Goal: Task Accomplishment & Management: Manage account settings

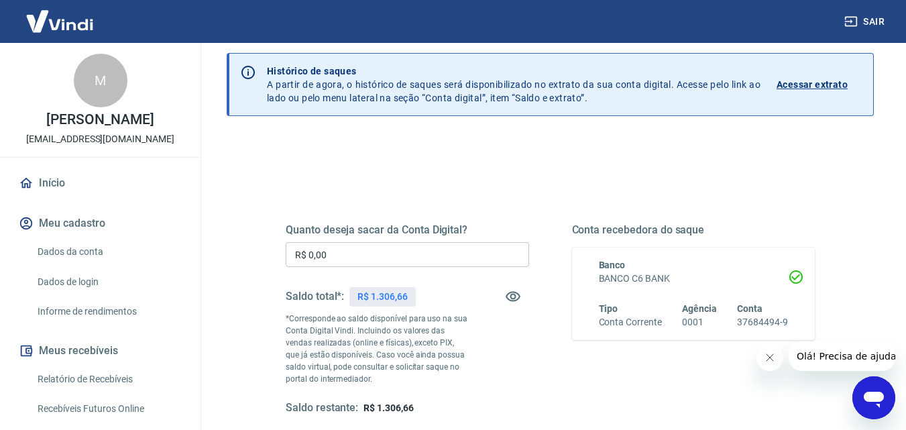
scroll to position [67, 0]
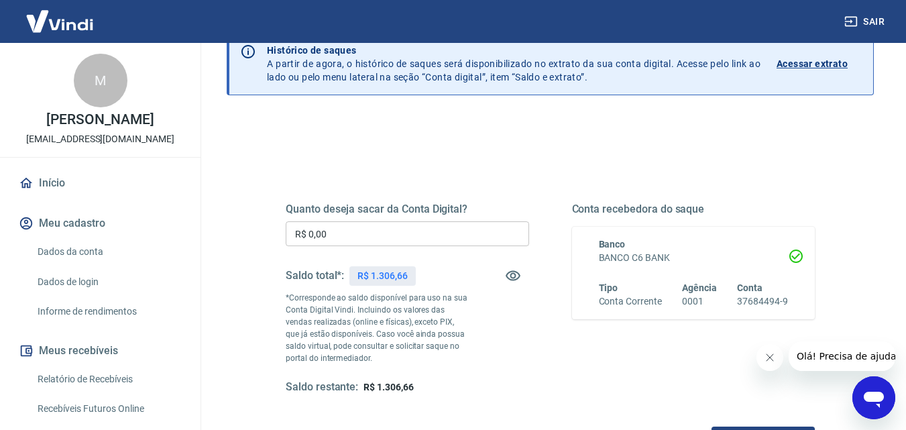
click at [353, 228] on input "R$ 0,00" at bounding box center [407, 233] width 243 height 25
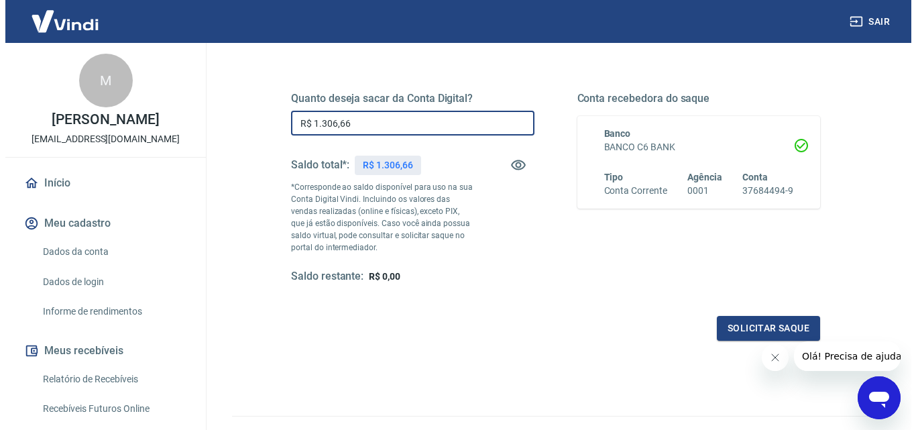
scroll to position [246, 0]
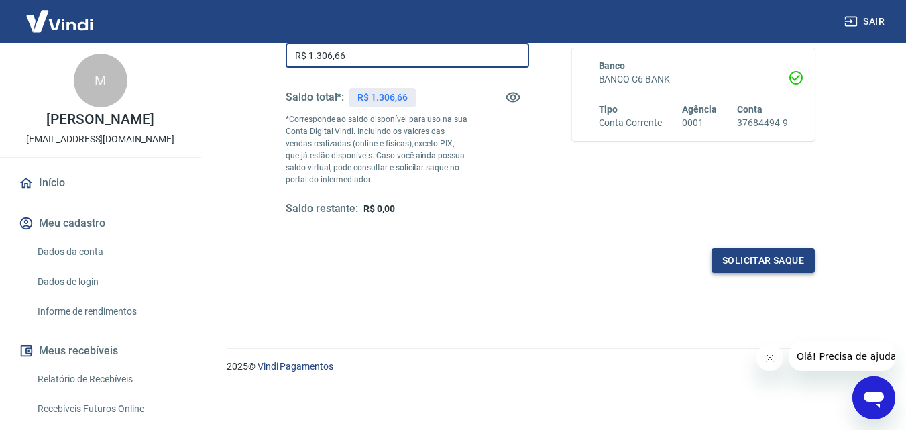
type input "R$ 1.306,66"
click at [754, 270] on button "Solicitar saque" at bounding box center [763, 260] width 103 height 25
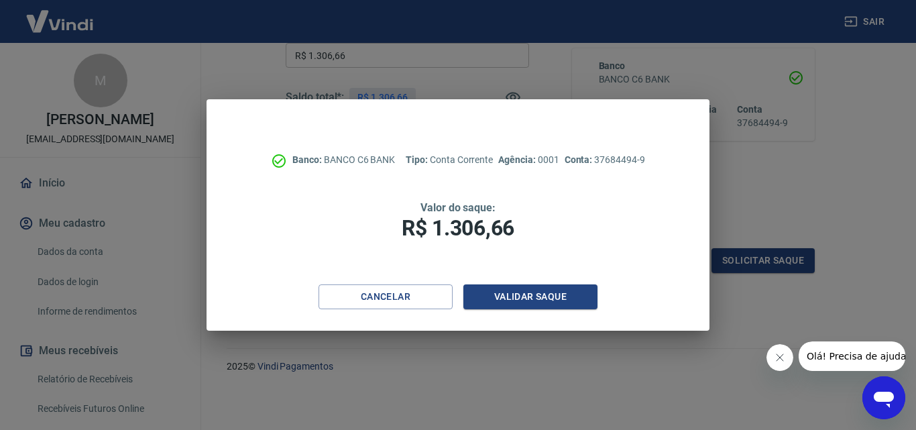
click at [551, 310] on div "Cancelar Validar saque" at bounding box center [458, 307] width 503 height 46
click at [548, 298] on button "Validar saque" at bounding box center [531, 296] width 134 height 25
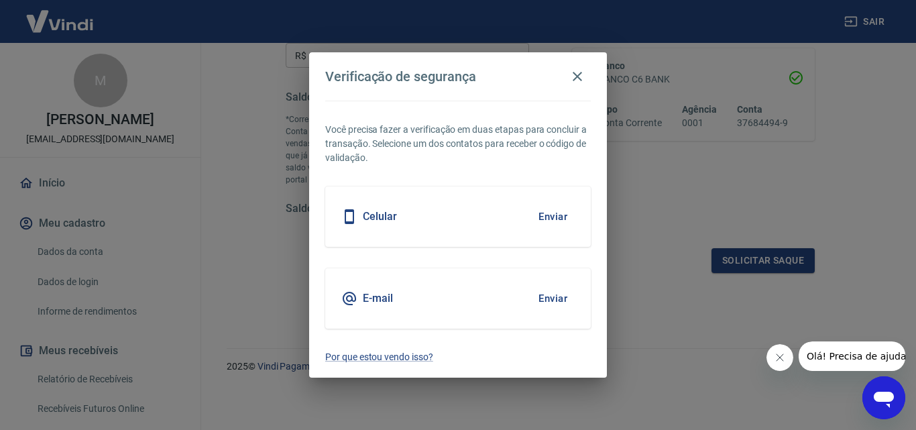
click at [463, 291] on div "E-mail Enviar" at bounding box center [458, 298] width 266 height 60
click at [550, 298] on button "Enviar" at bounding box center [553, 298] width 44 height 28
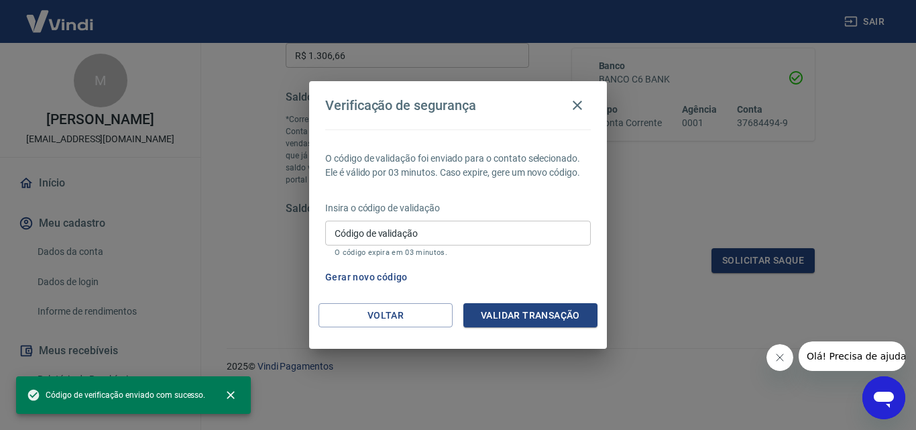
click at [462, 234] on input "Código de validação" at bounding box center [458, 233] width 266 height 25
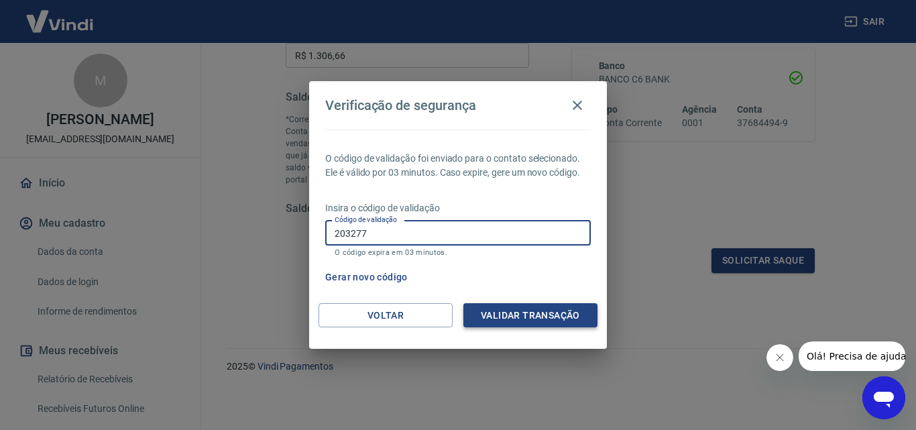
type input "203277"
click at [523, 307] on button "Validar transação" at bounding box center [531, 315] width 134 height 25
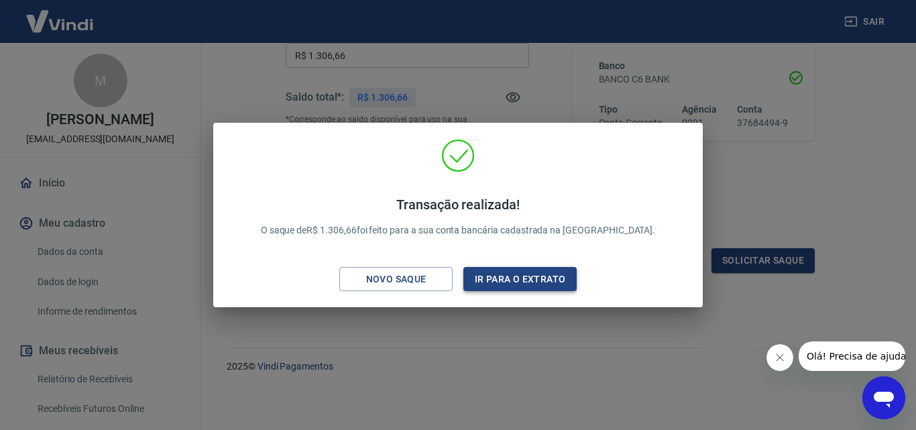
click at [563, 279] on button "Ir para o extrato" at bounding box center [520, 279] width 113 height 25
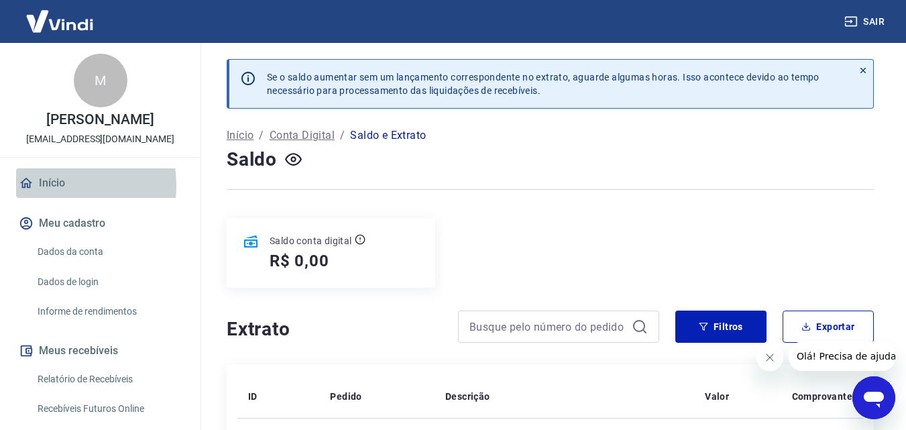
click at [50, 184] on link "Início" at bounding box center [100, 183] width 168 height 30
